Goal: Task Accomplishment & Management: Use online tool/utility

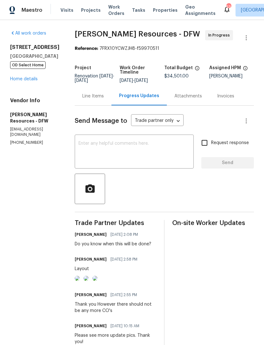
click at [153, 13] on span "Properties" at bounding box center [165, 10] width 25 height 6
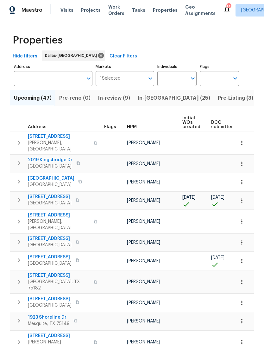
click at [148, 101] on span "In-[GEOGRAPHIC_DATA] (25)" at bounding box center [174, 98] width 73 height 9
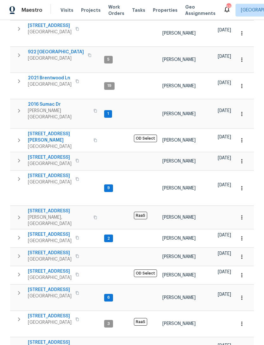
scroll to position [193, 0]
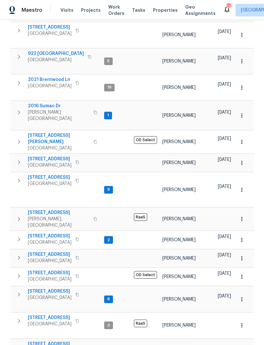
click at [55, 76] on span "2021 Brentwood Ln" at bounding box center [50, 79] width 44 height 6
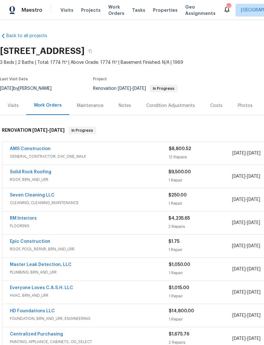
click at [45, 148] on link "AMS Construction" at bounding box center [30, 148] width 41 height 4
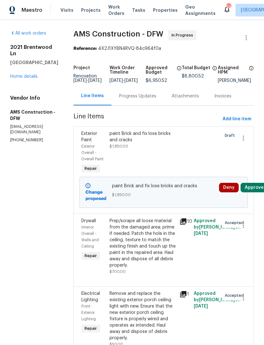
click at [211, 153] on div at bounding box center [206, 152] width 28 height 48
click at [244, 139] on icon "button" at bounding box center [244, 138] width 8 height 8
click at [197, 151] on div at bounding box center [132, 172] width 264 height 345
click at [144, 137] on div "paint Brick and fix lose bricks and cracks" at bounding box center [143, 136] width 67 height 13
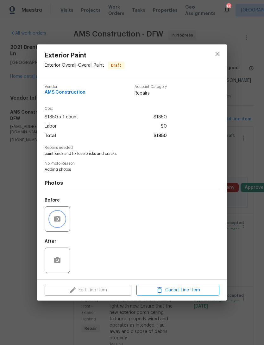
click at [61, 225] on button "button" at bounding box center [57, 218] width 15 height 15
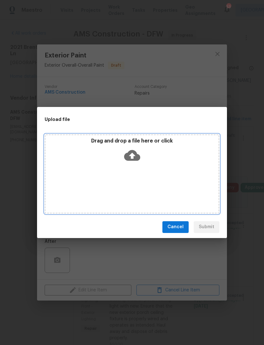
click at [135, 153] on icon at bounding box center [132, 155] width 16 height 11
click at [142, 139] on p "Drag and drop a file here or click" at bounding box center [132, 141] width 173 height 7
click at [164, 158] on div "Drag and drop a file here or click" at bounding box center [132, 151] width 173 height 27
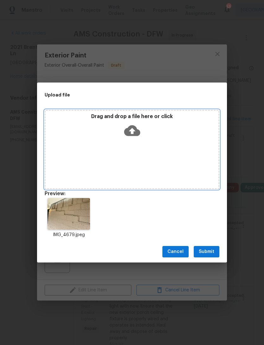
click at [138, 128] on icon at bounding box center [132, 130] width 16 height 16
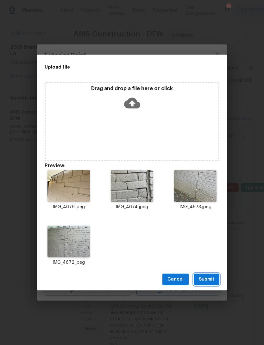
click at [207, 281] on span "Submit" at bounding box center [207, 279] width 16 height 8
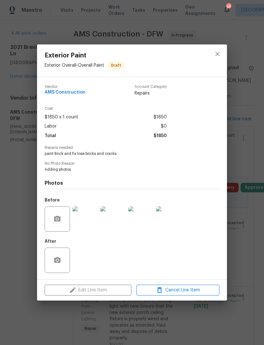
click at [257, 243] on div "Exterior Paint Exterior Overall - Overall Paint Draft Vendor AMS Construction A…" at bounding box center [132, 172] width 264 height 345
